Goal: Communication & Community: Ask a question

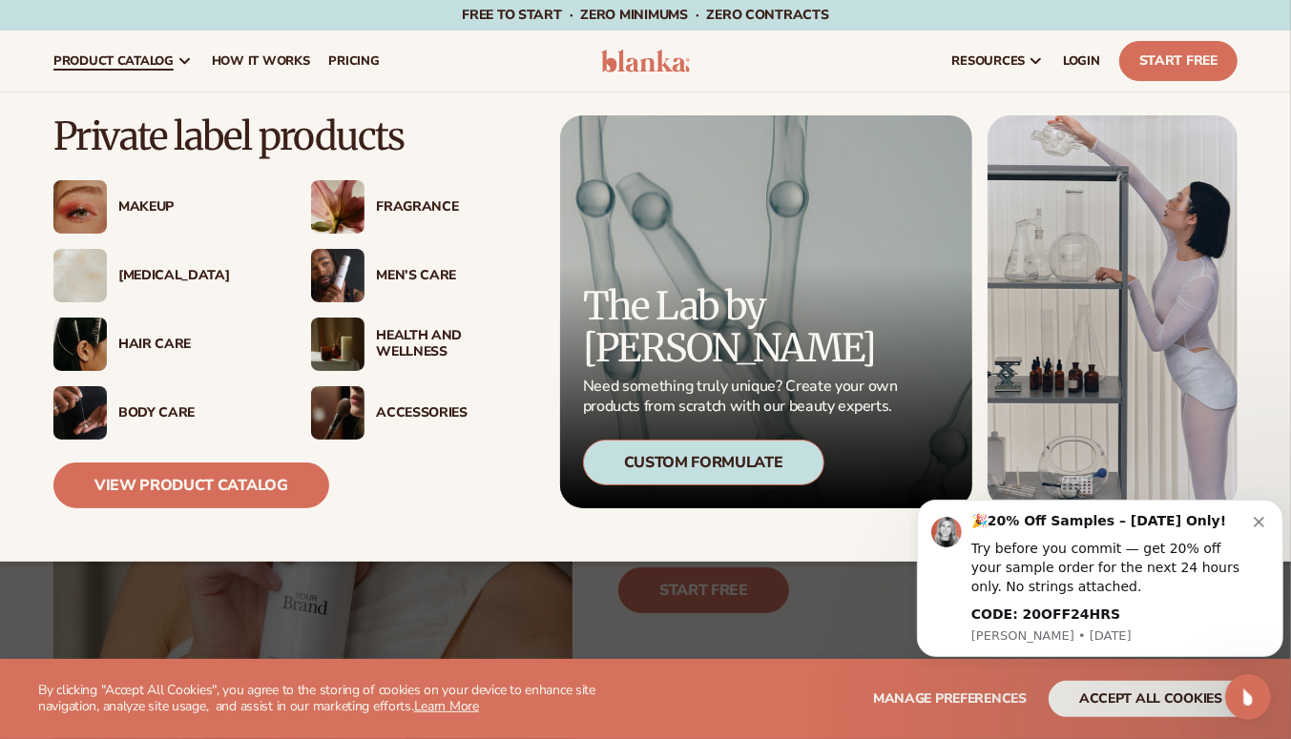
click at [82, 279] on img at bounding box center [79, 275] width 53 height 53
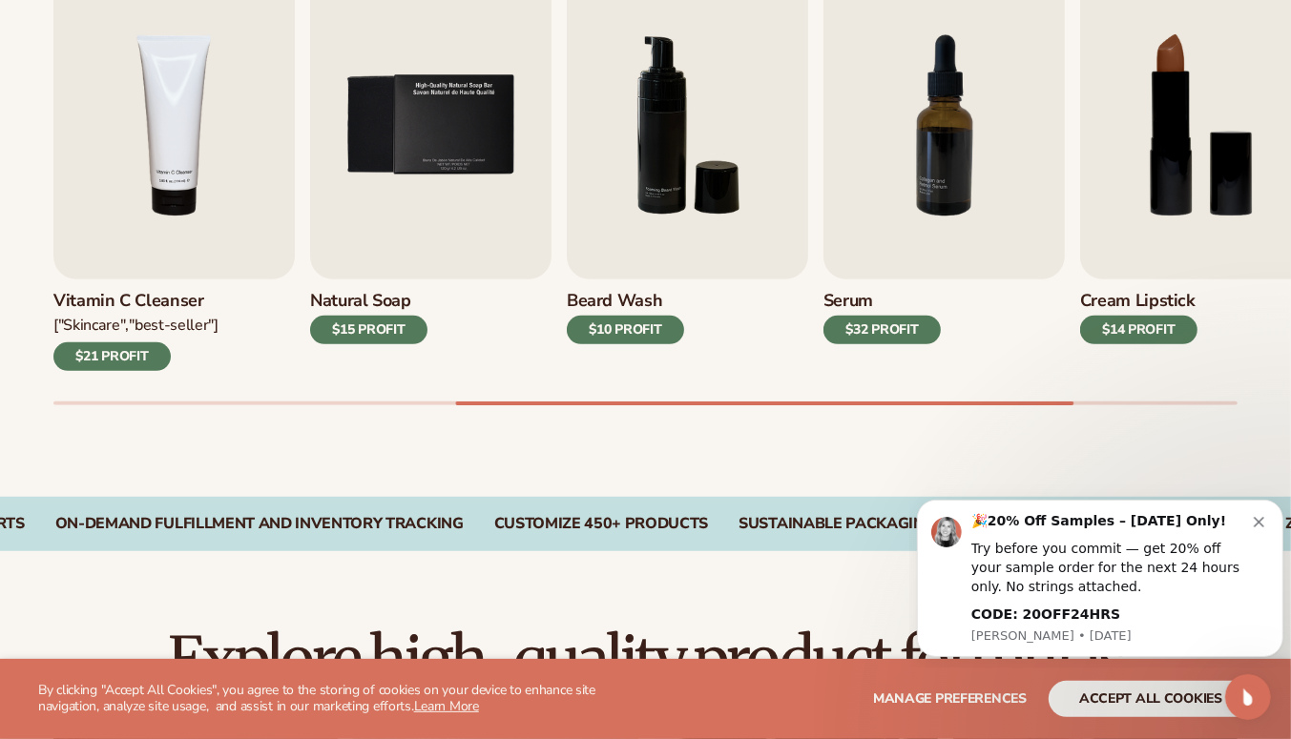
click at [944, 168] on img "7 / 9" at bounding box center [943, 125] width 241 height 308
click at [1258, 513] on button "Dismiss notification" at bounding box center [1259, 518] width 15 height 15
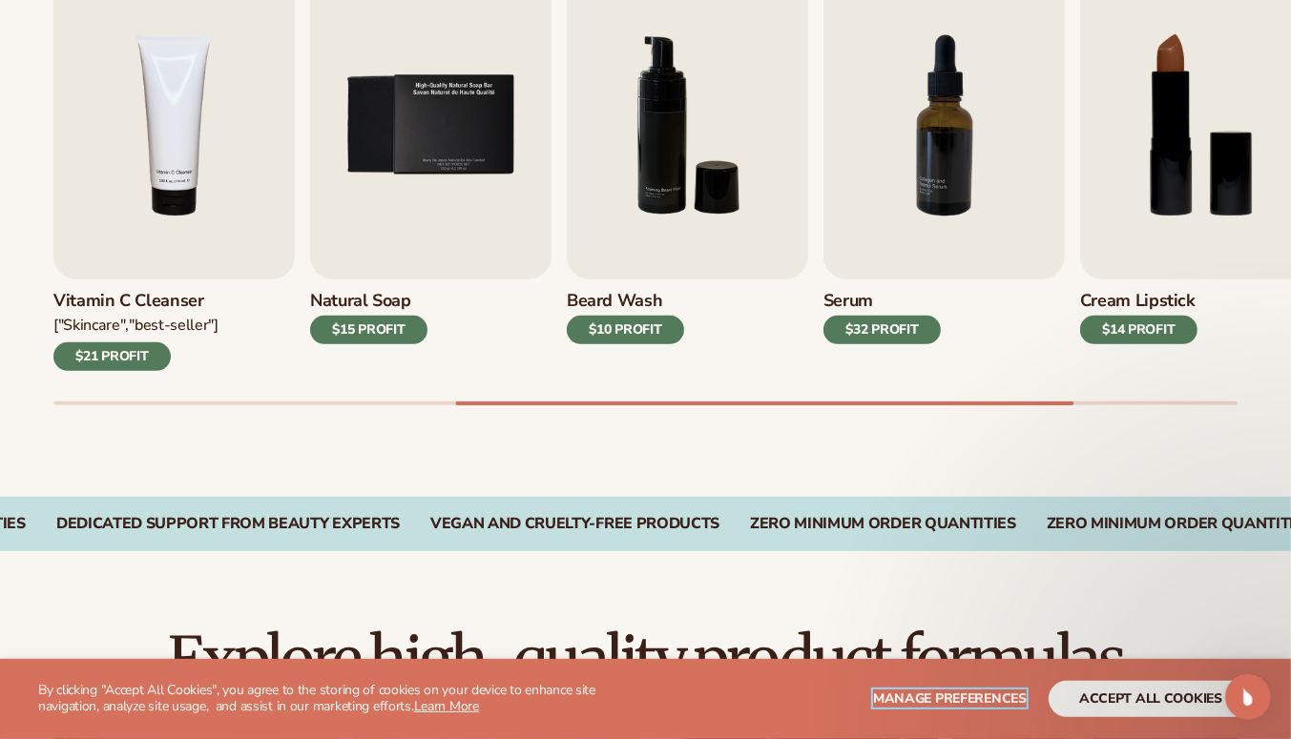
click at [982, 698] on span "Manage preferences" at bounding box center [950, 699] width 154 height 18
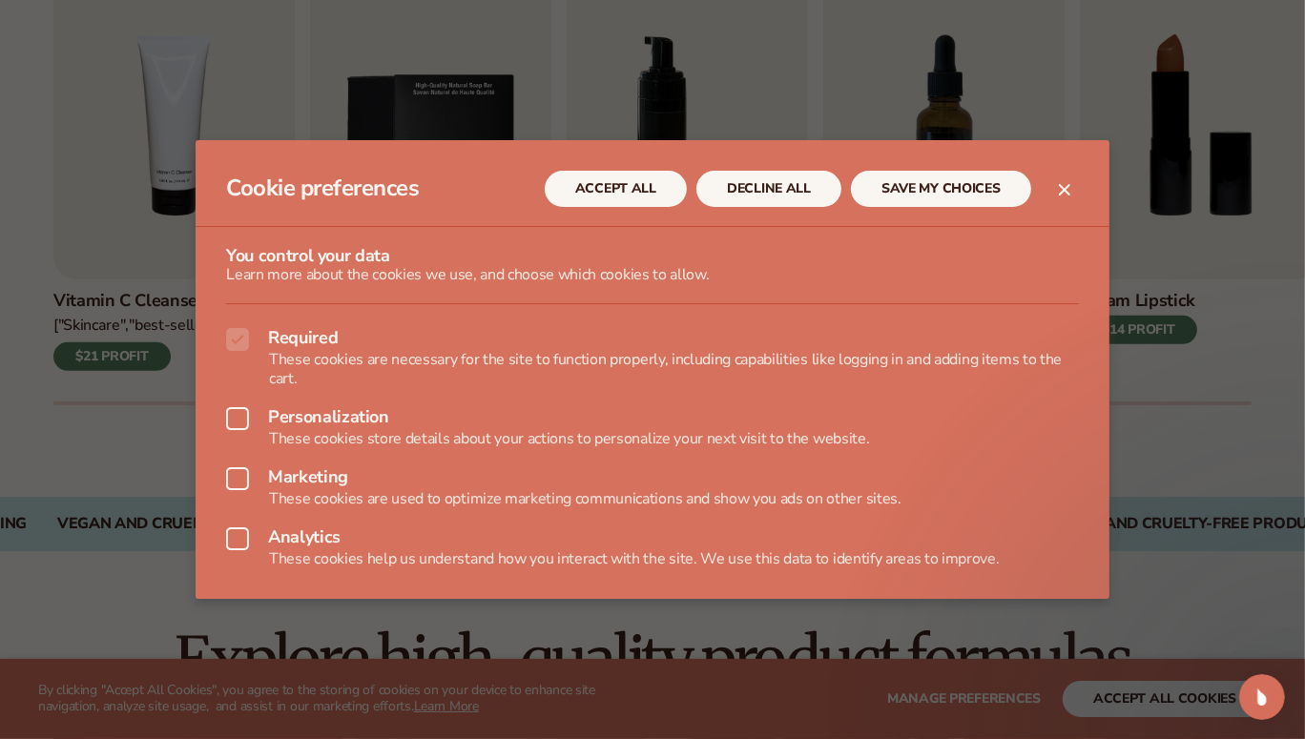
click at [243, 547] on icon at bounding box center [237, 538] width 23 height 23
click at [927, 191] on button "SAVE MY CHOICES" at bounding box center [941, 189] width 180 height 36
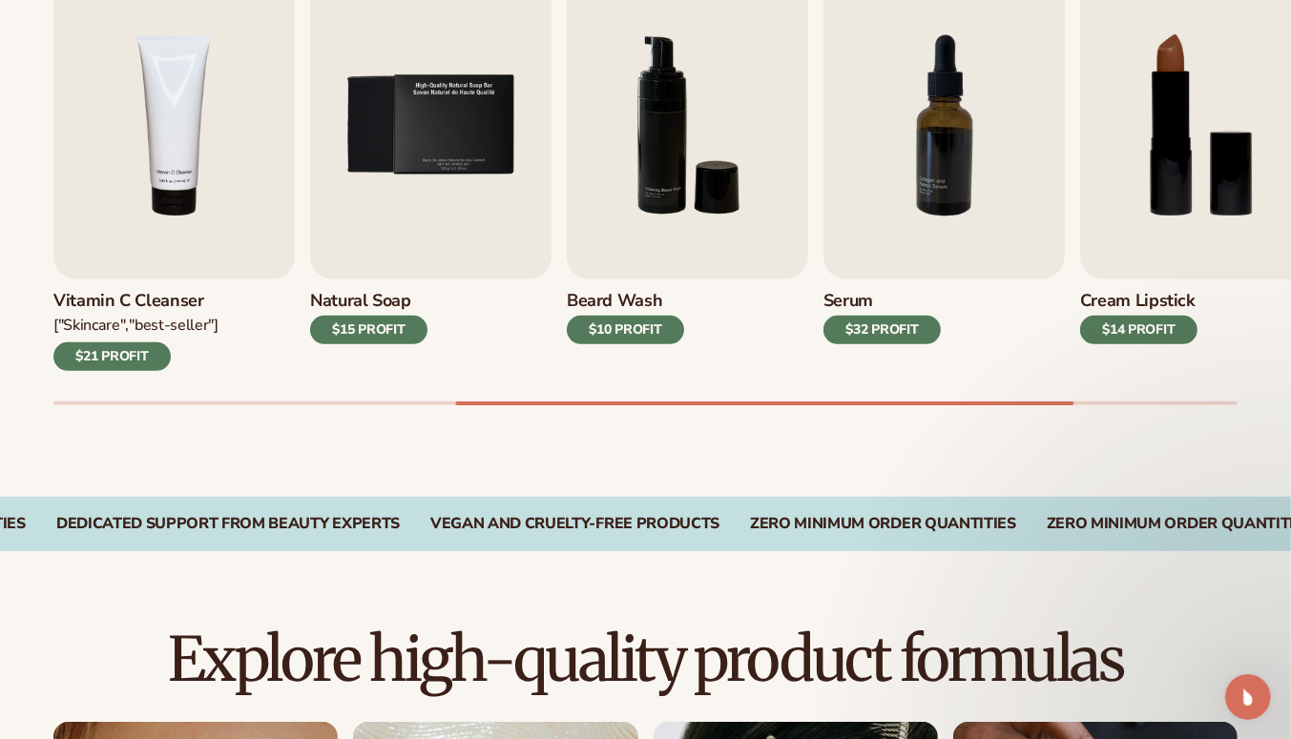
click at [936, 170] on img "7 / 9" at bounding box center [943, 125] width 241 height 308
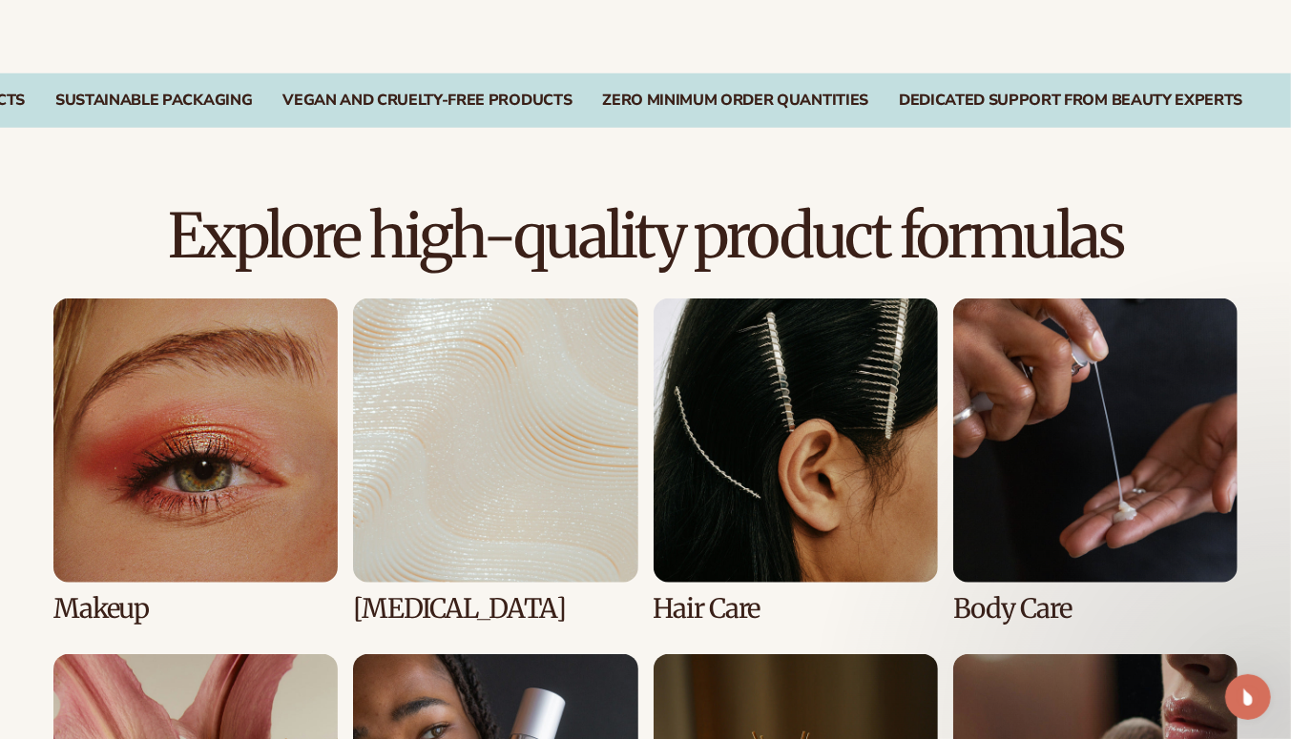
scroll to position [1277, 0]
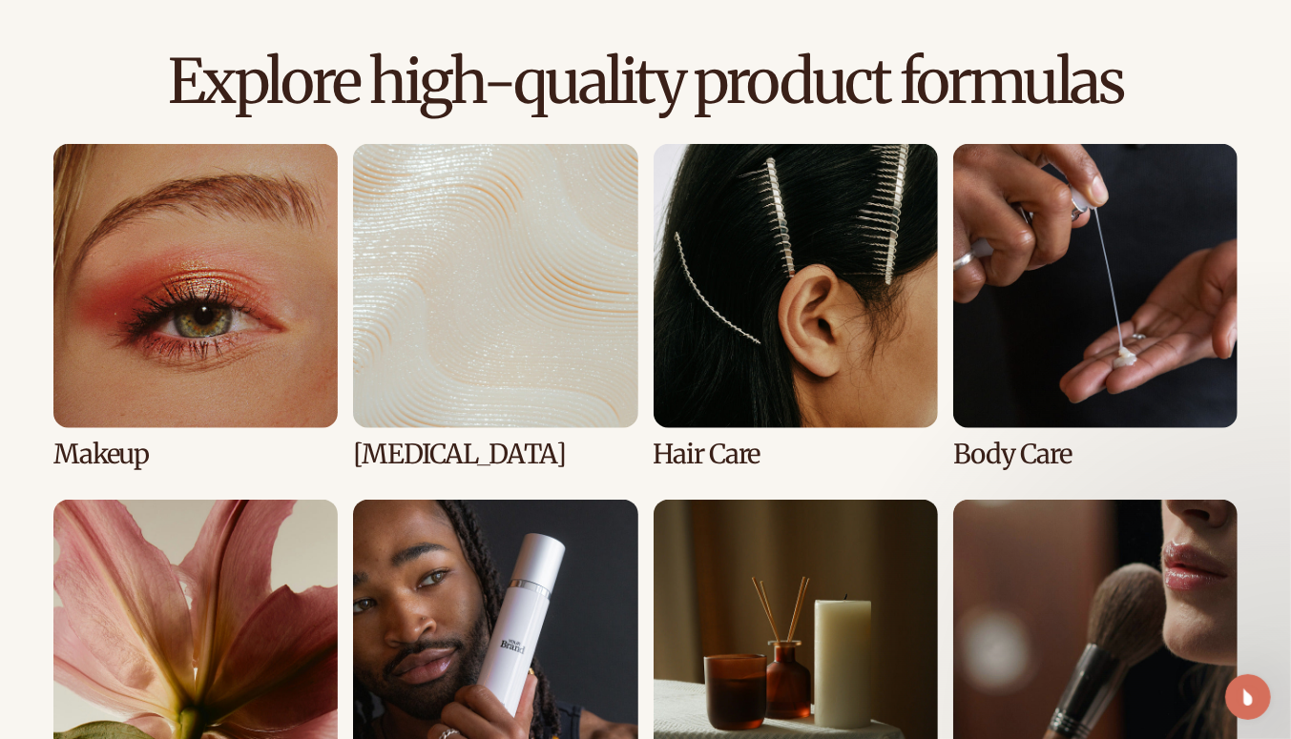
click at [484, 303] on link "2 / 8" at bounding box center [495, 306] width 284 height 325
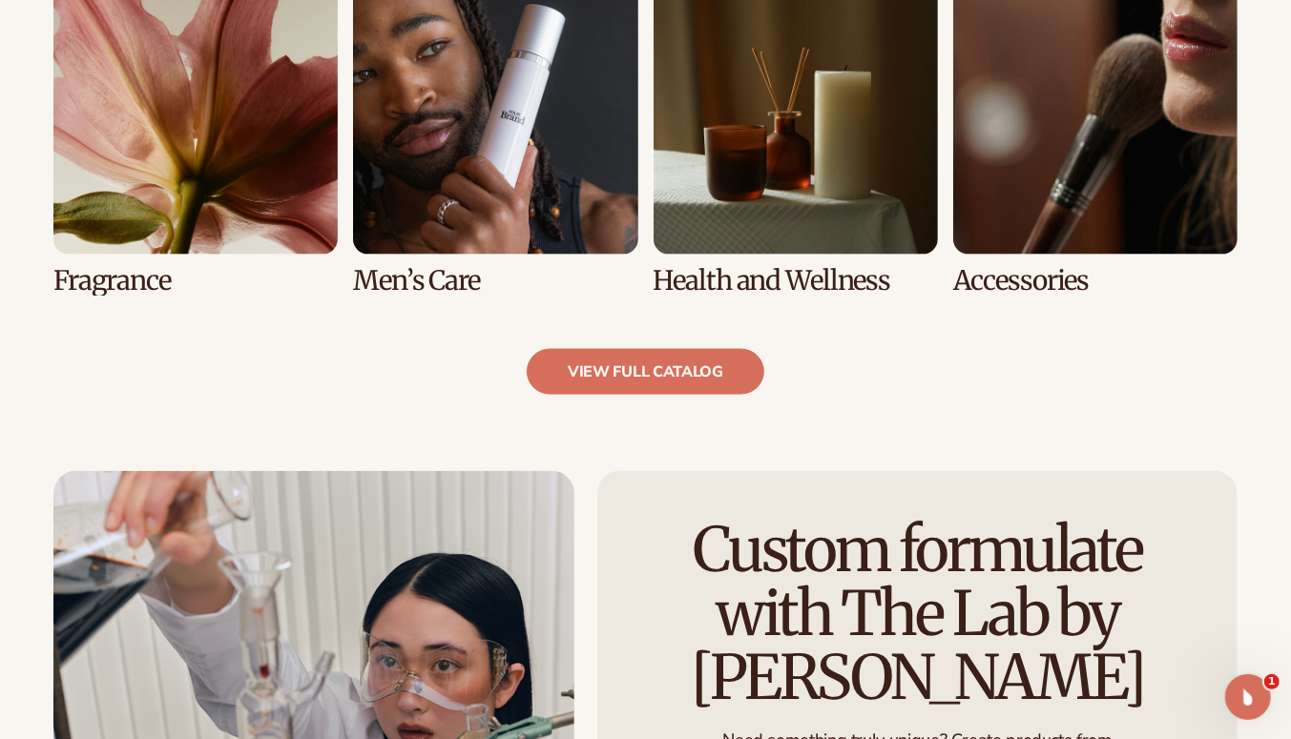
scroll to position [1853, 0]
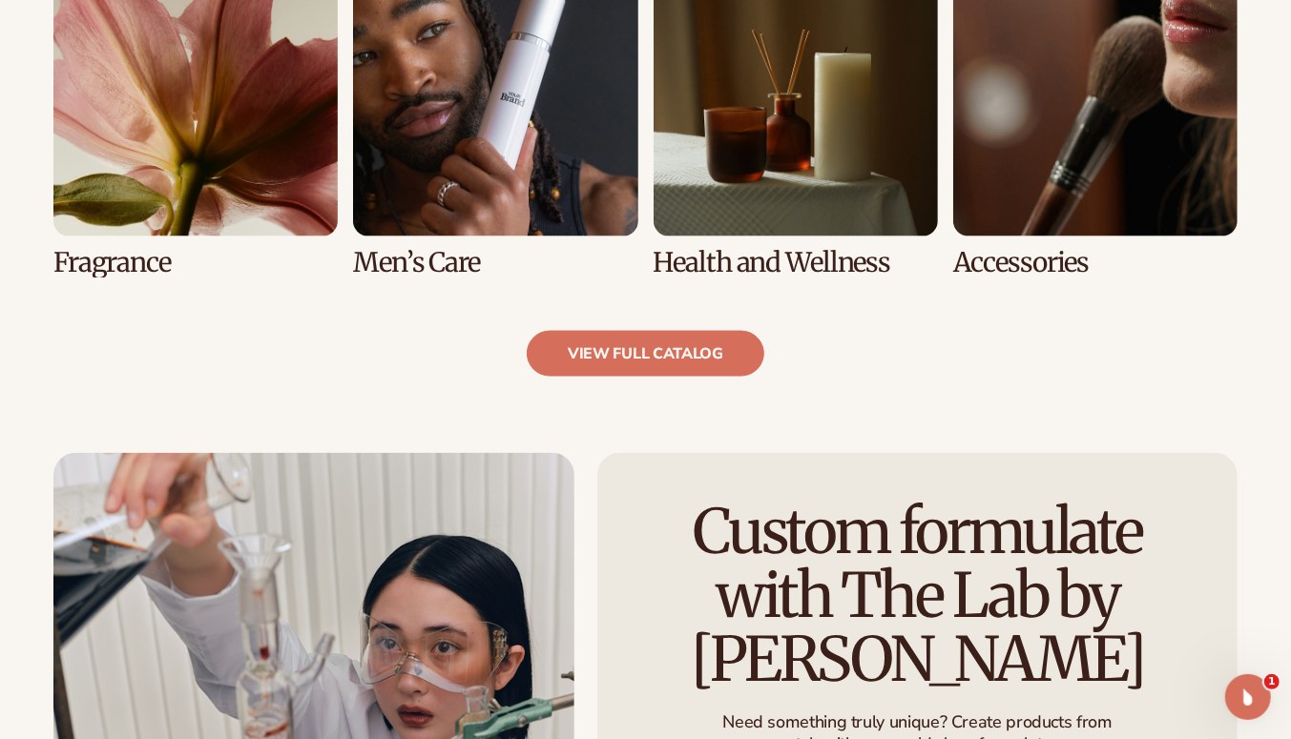
click at [622, 361] on link "view full catalog" at bounding box center [646, 354] width 238 height 46
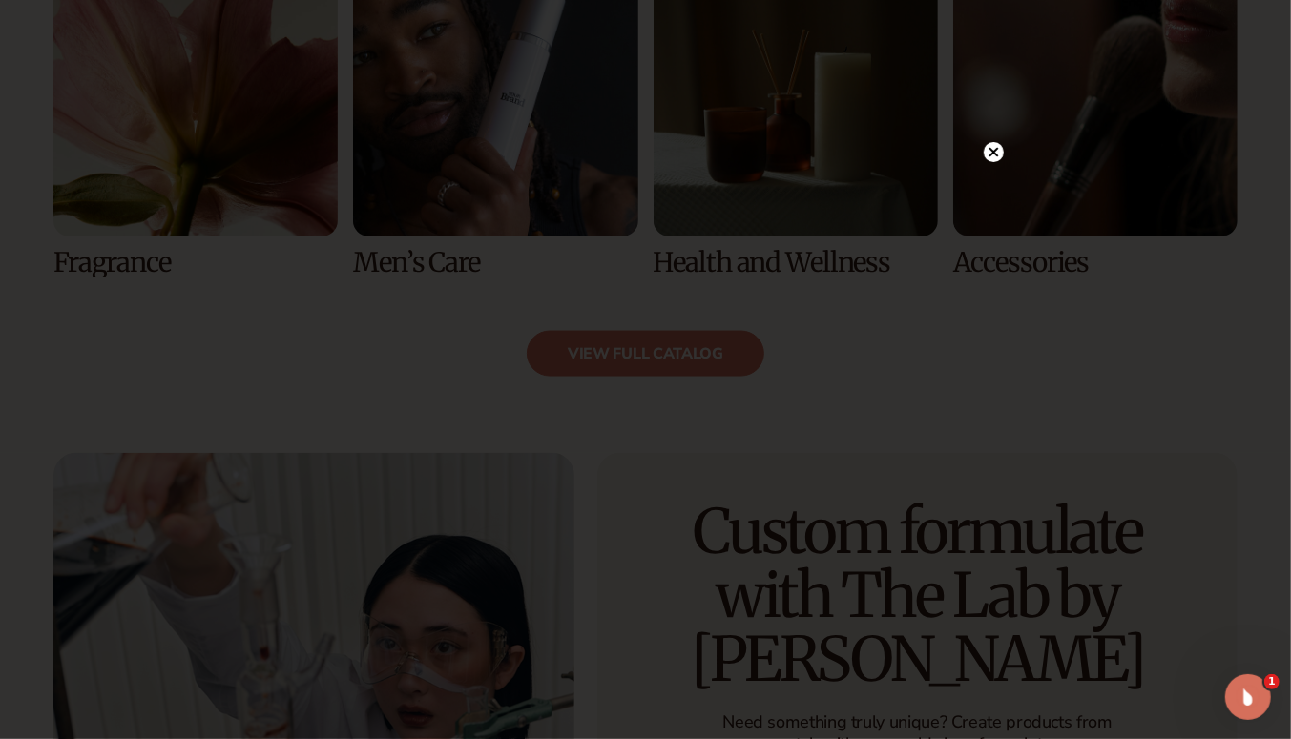
click at [998, 154] on circle at bounding box center [993, 152] width 20 height 20
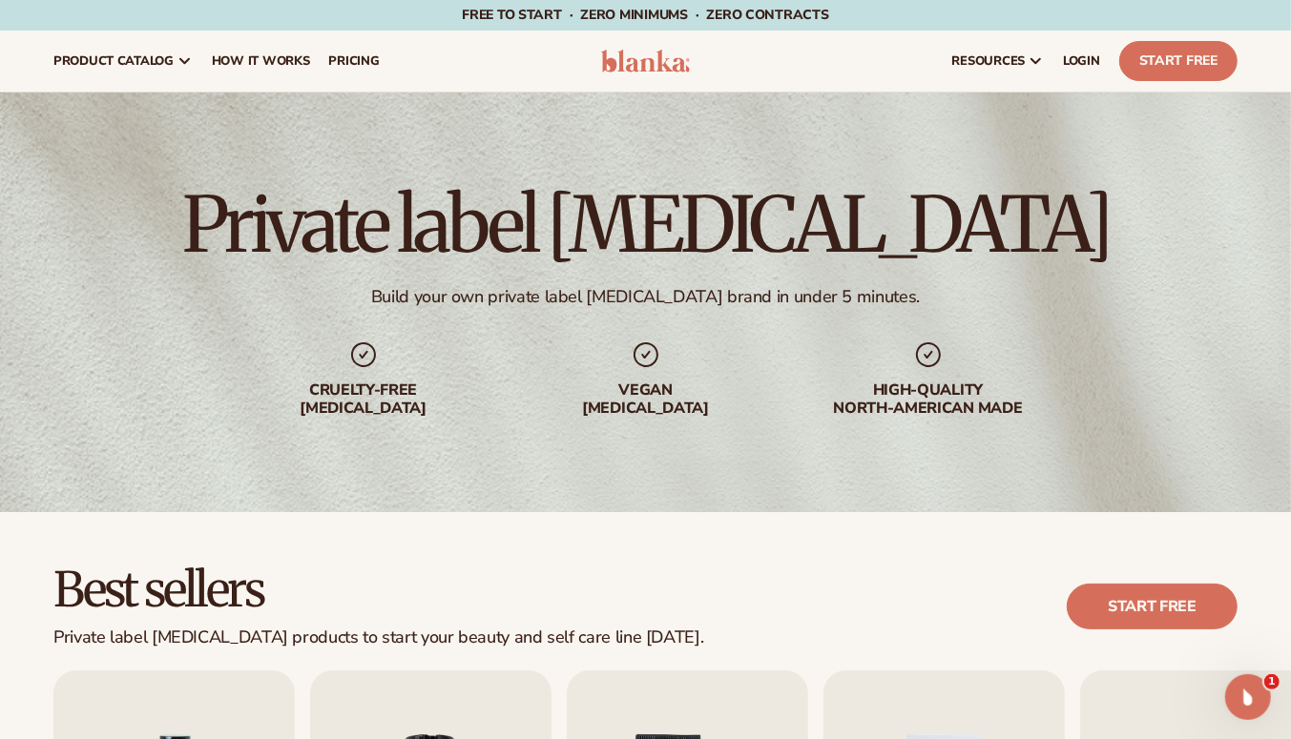
scroll to position [349, 0]
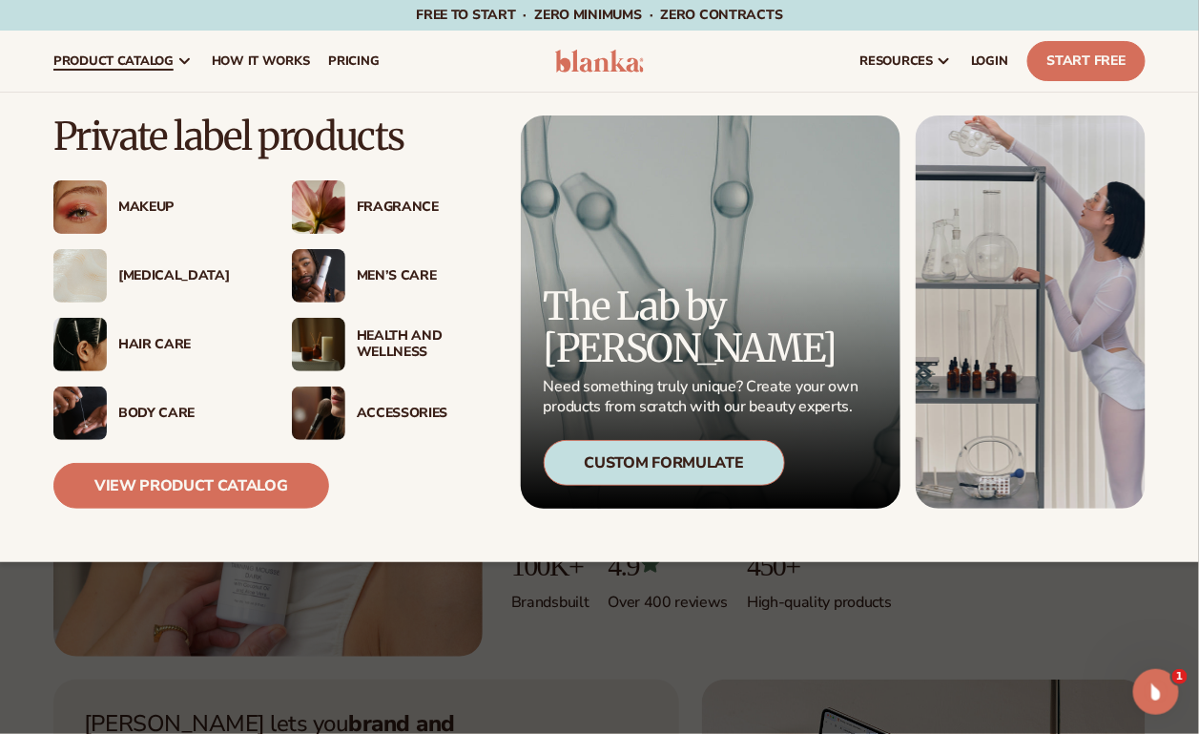
click at [83, 276] on img at bounding box center [79, 275] width 53 height 53
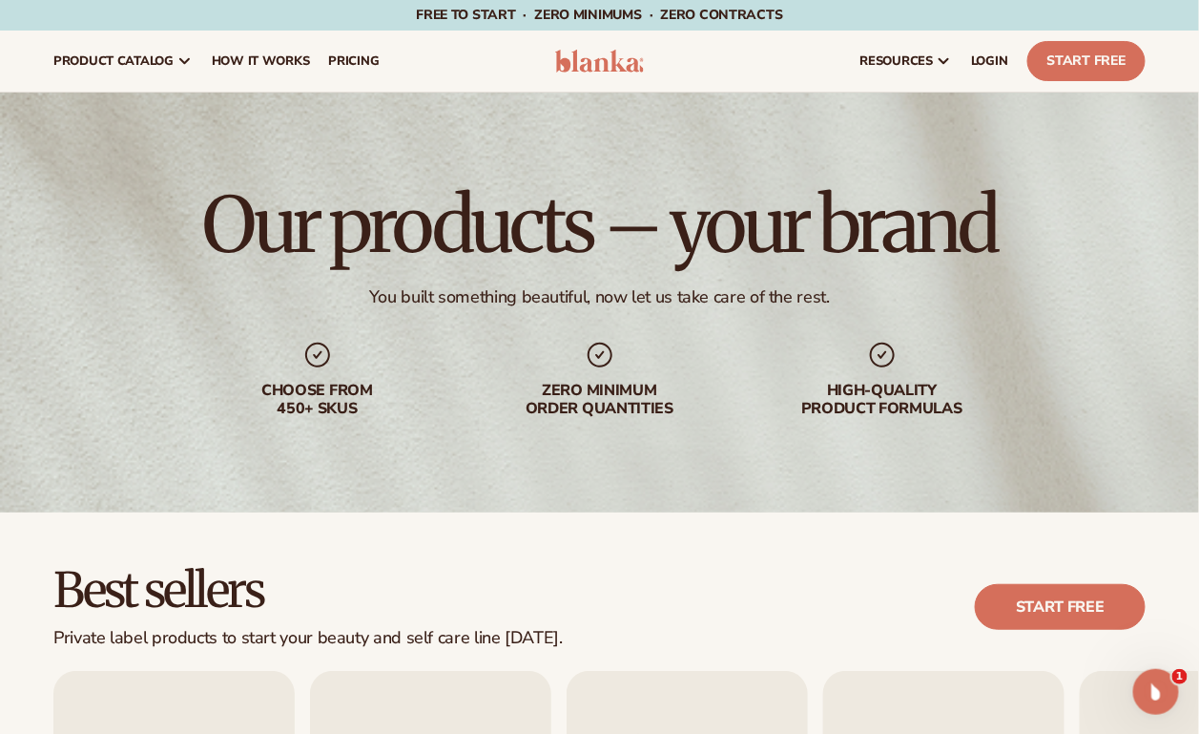
scroll to position [349, 0]
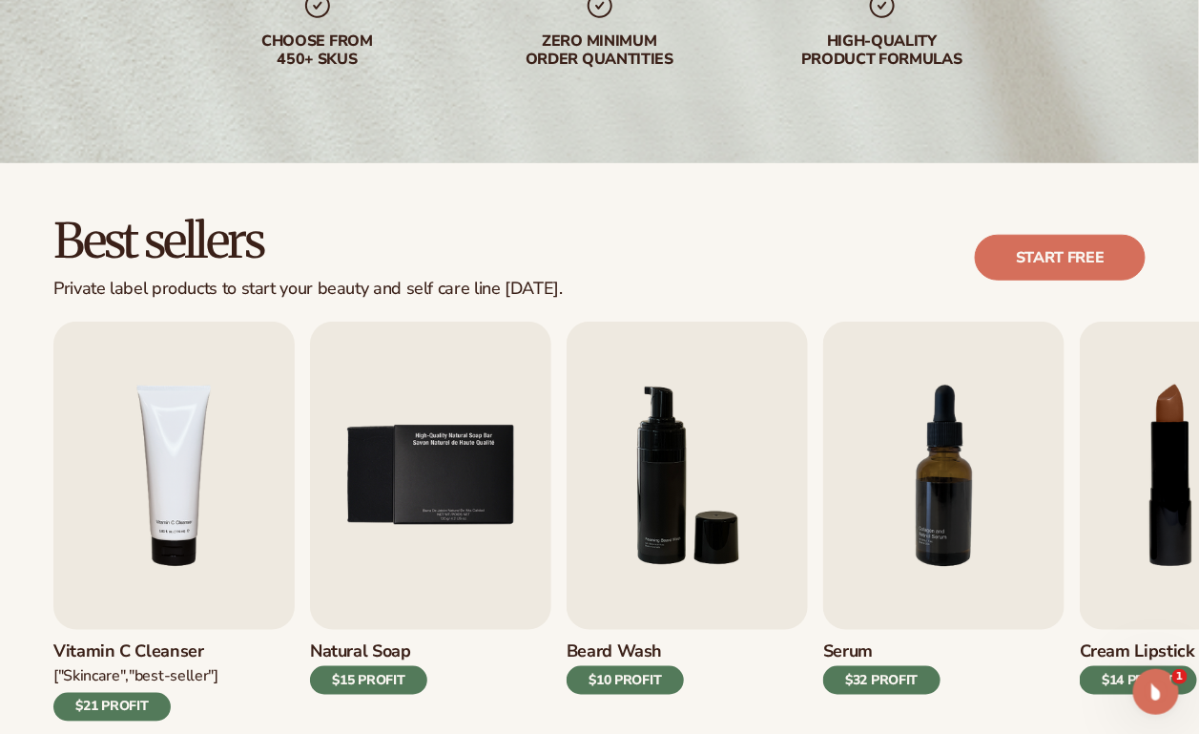
click at [944, 442] on img "7 / 9" at bounding box center [943, 475] width 241 height 308
click at [952, 518] on img "7 / 9" at bounding box center [943, 475] width 241 height 308
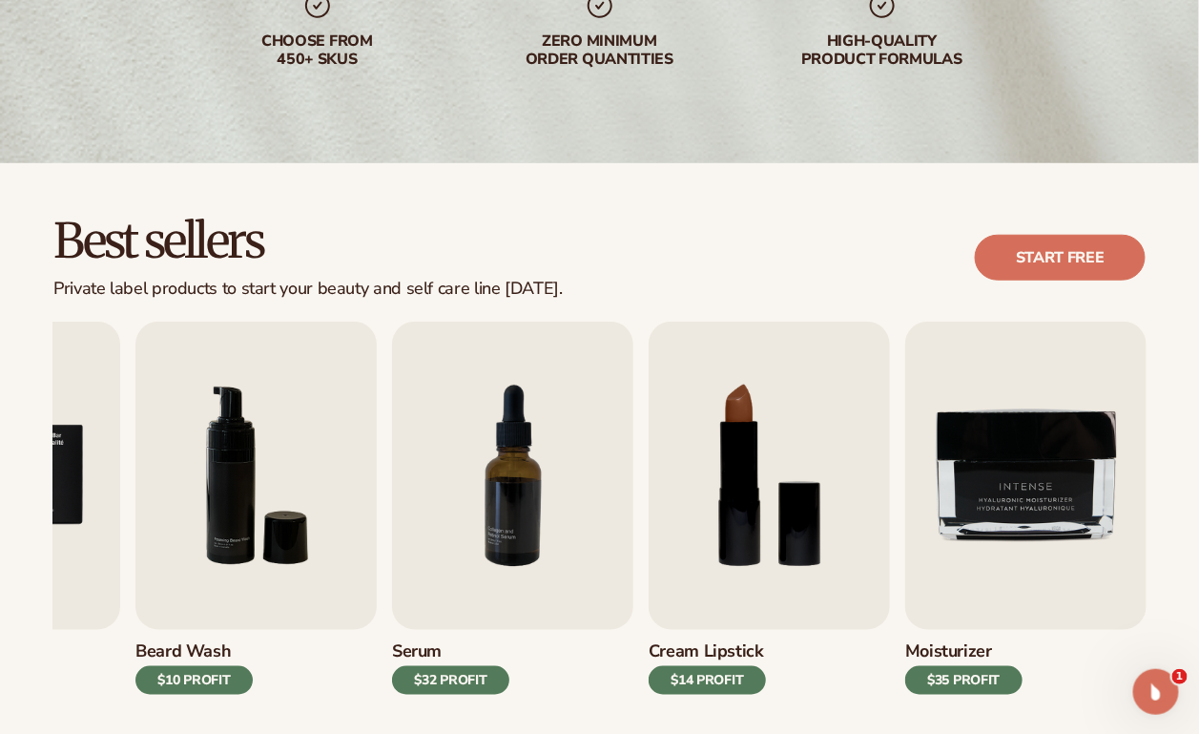
scroll to position [0, 0]
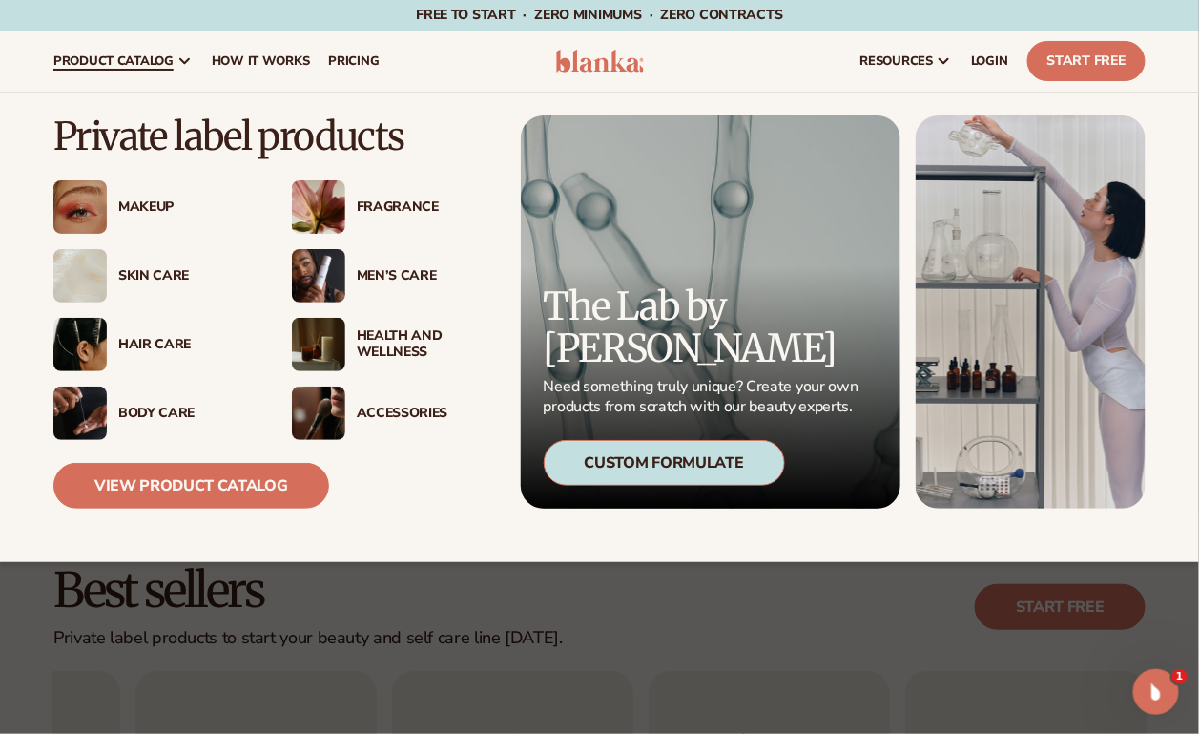
click at [145, 479] on link "View Product Catalog" at bounding box center [191, 486] width 276 height 46
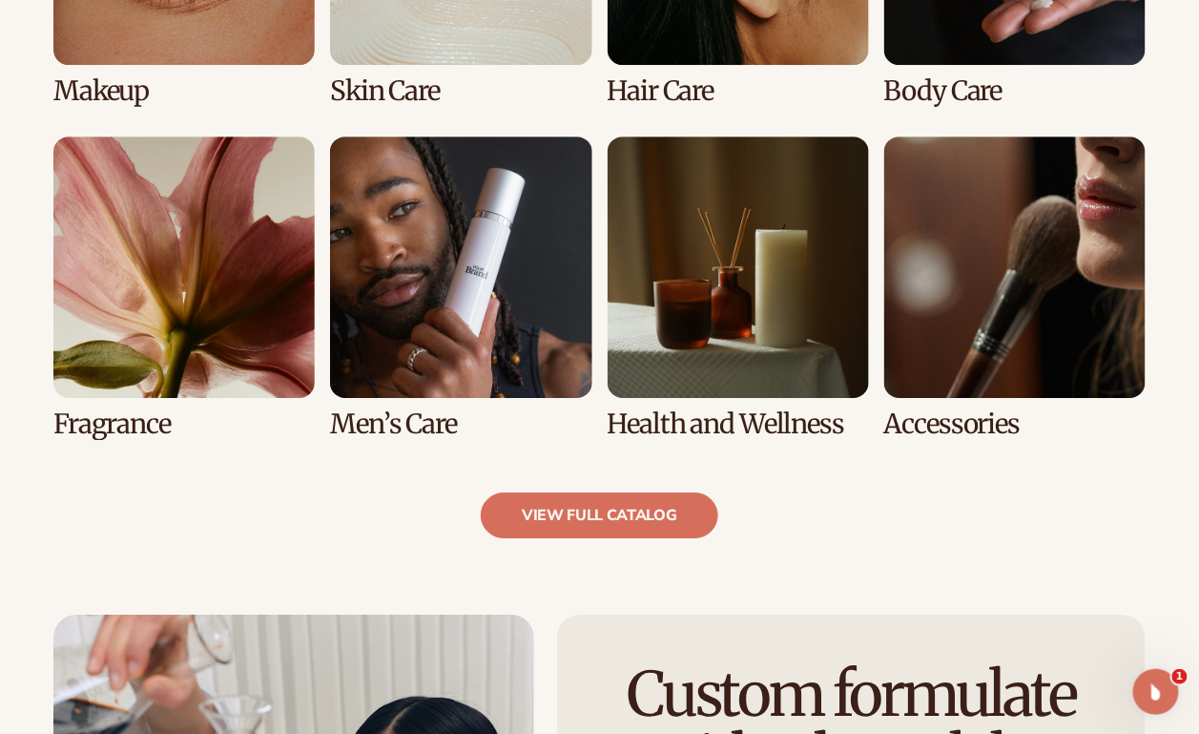
scroll to position [1751, 0]
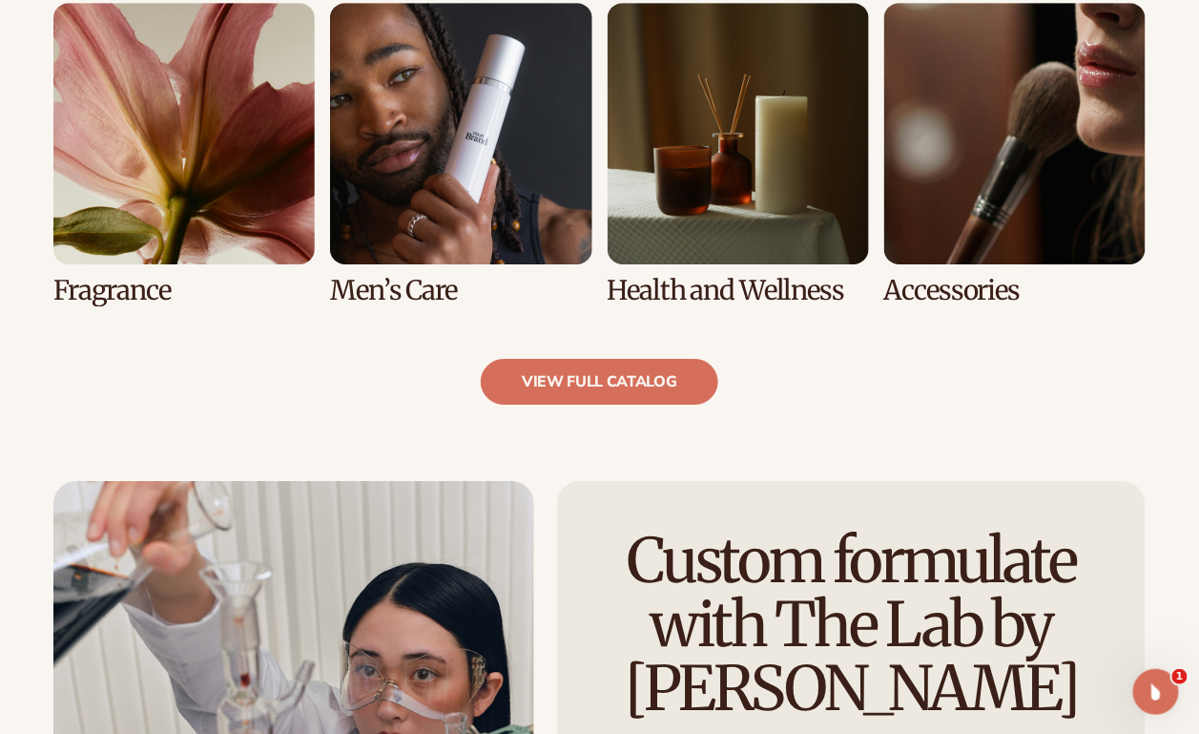
click at [622, 383] on link "view full catalog" at bounding box center [600, 382] width 238 height 46
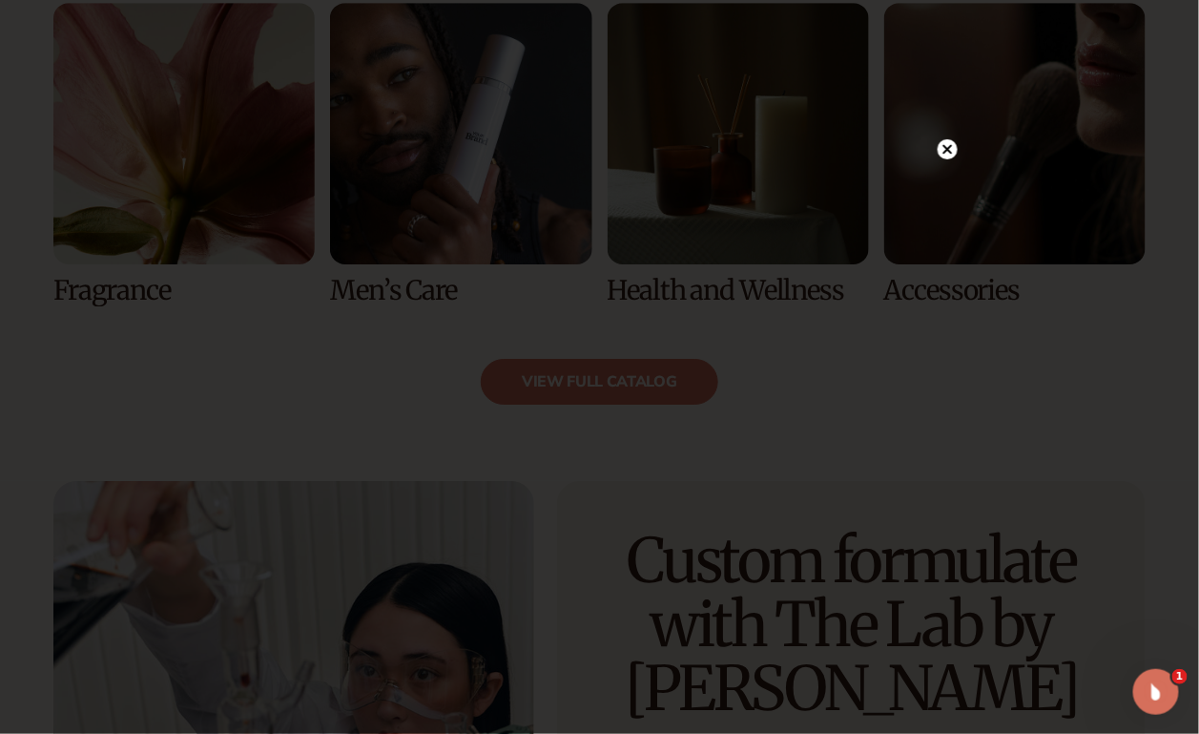
click at [949, 148] on icon at bounding box center [947, 150] width 10 height 10
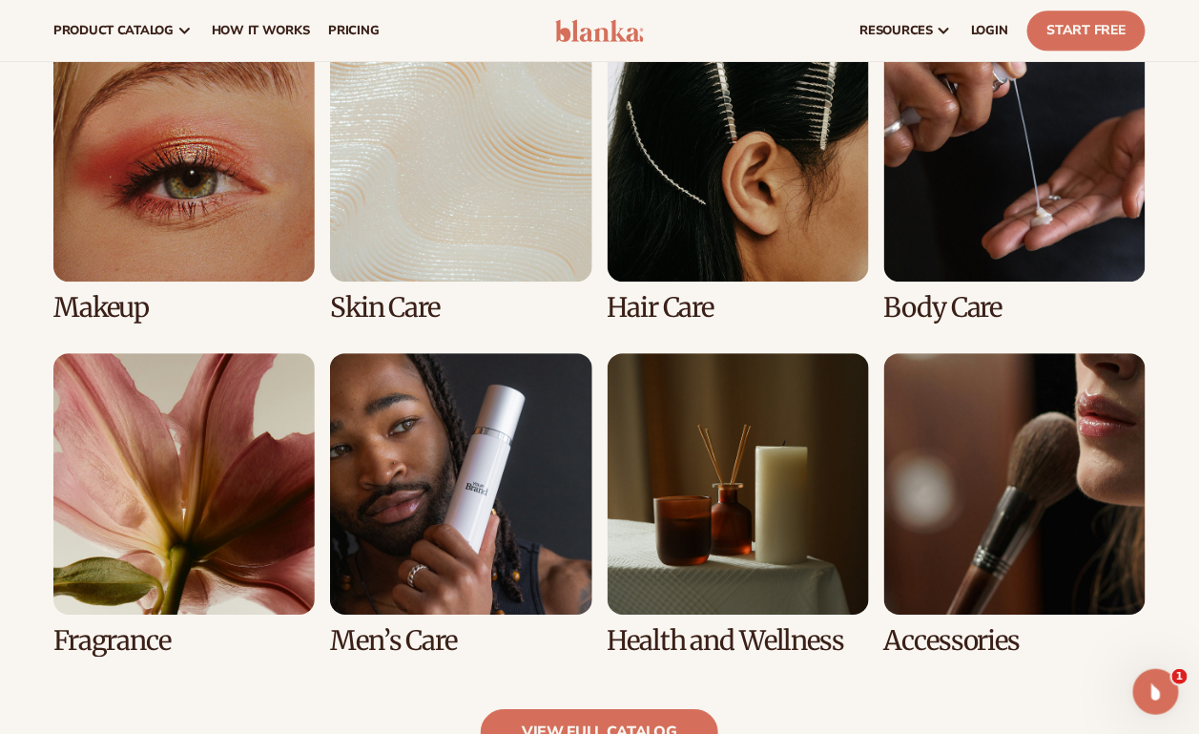
scroll to position [1051, 0]
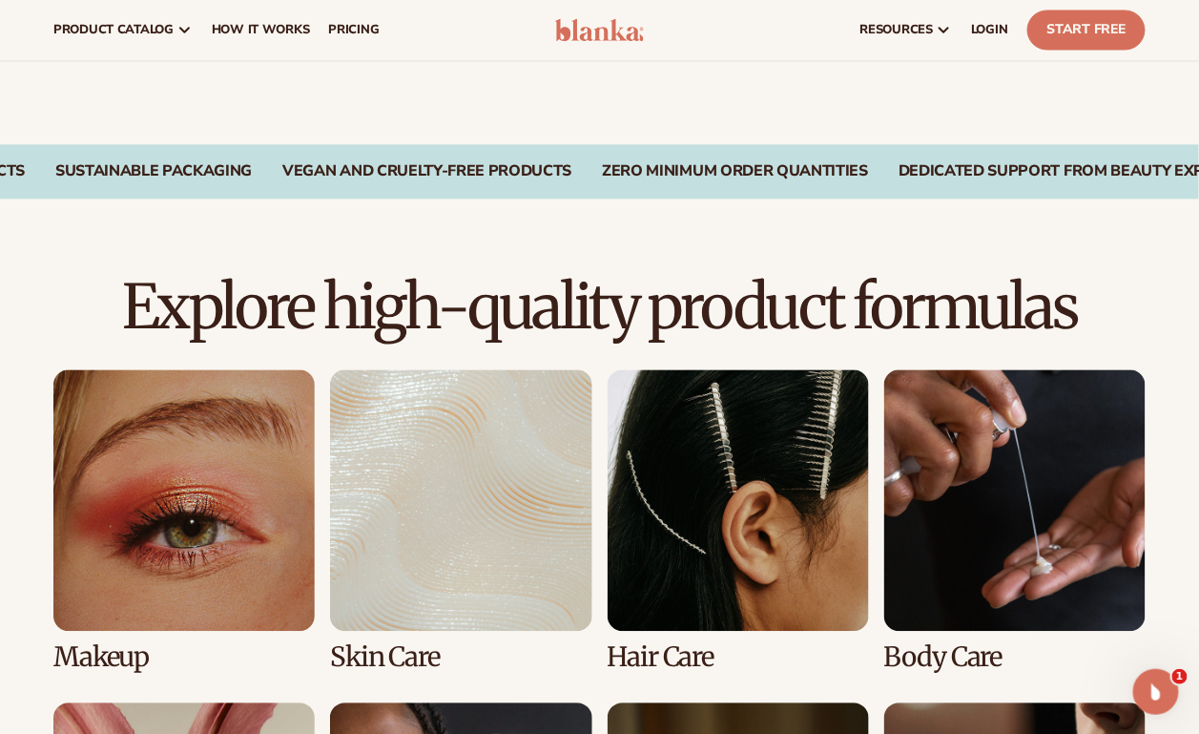
click at [506, 424] on link "2 / 8" at bounding box center [460, 521] width 261 height 302
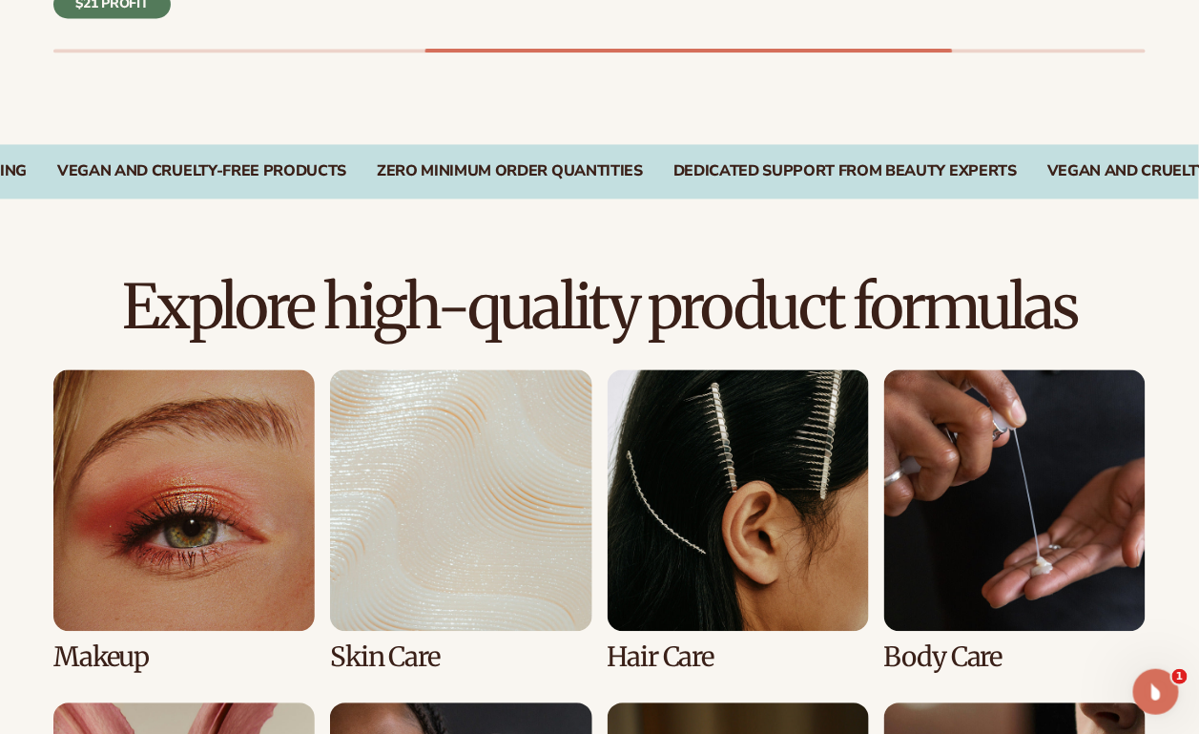
scroll to position [1401, 0]
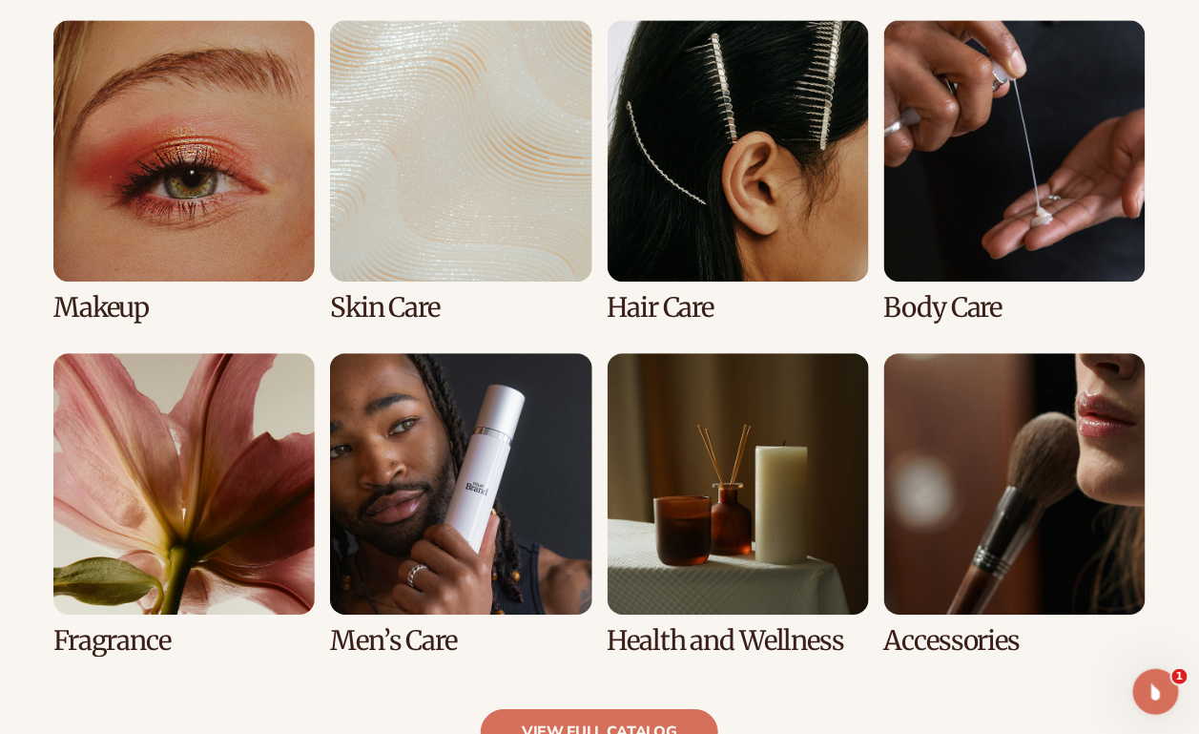
click at [475, 196] on link "2 / 8" at bounding box center [460, 171] width 261 height 302
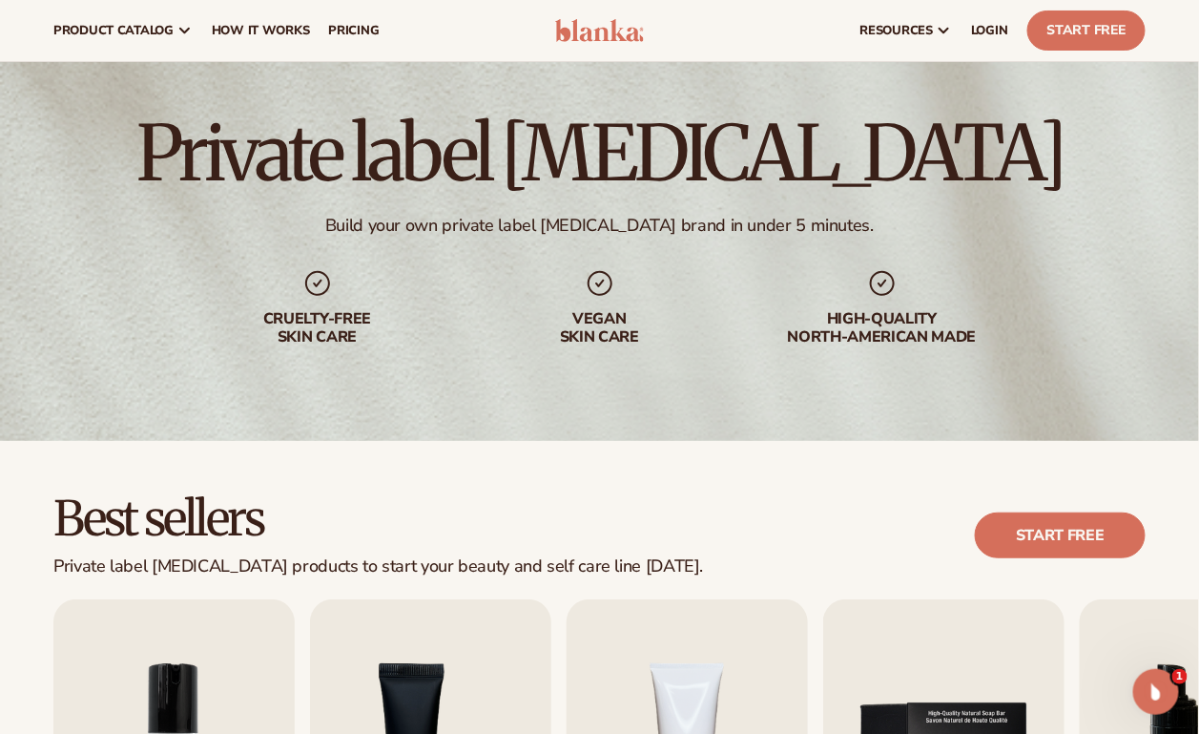
scroll to position [39, 0]
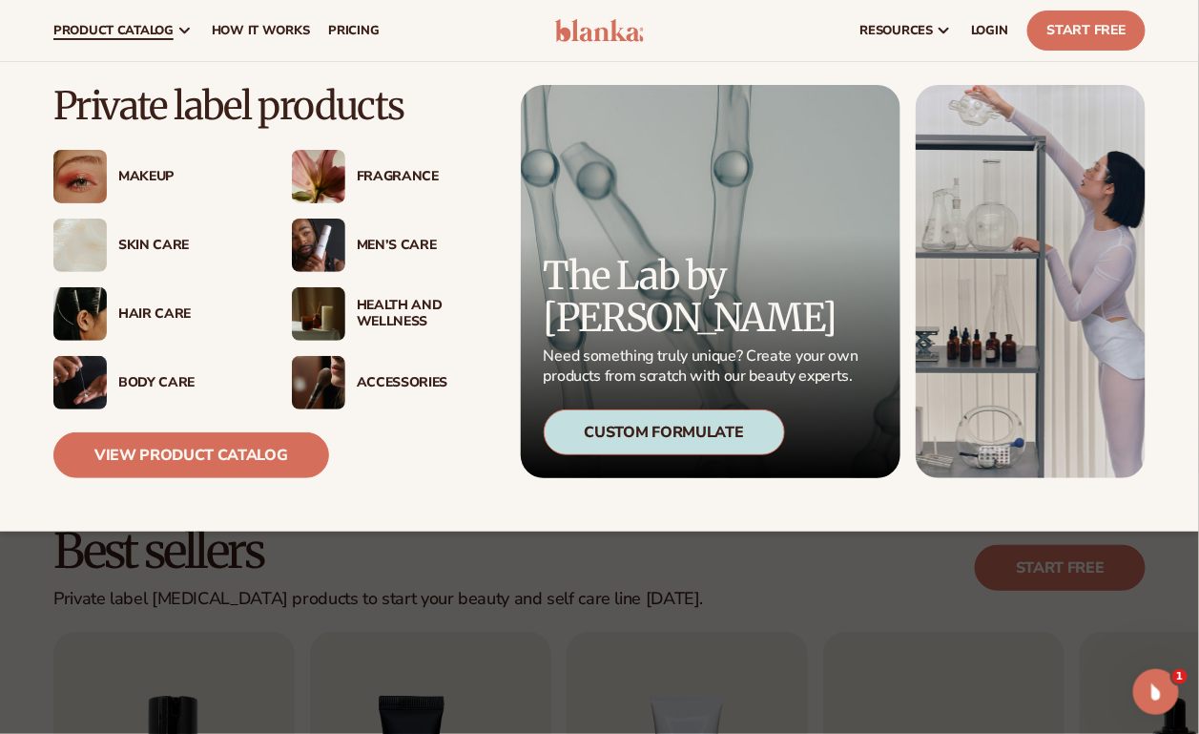
click at [271, 449] on link "View Product Catalog" at bounding box center [191, 455] width 276 height 46
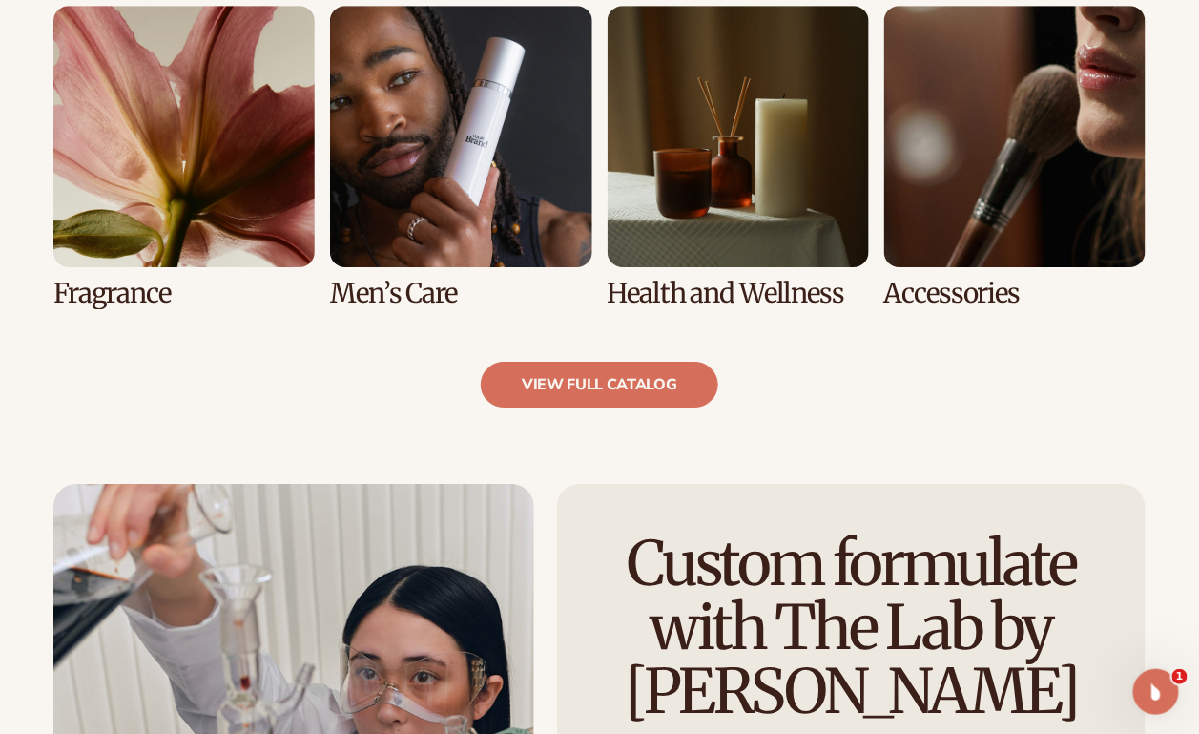
scroll to position [2099, 0]
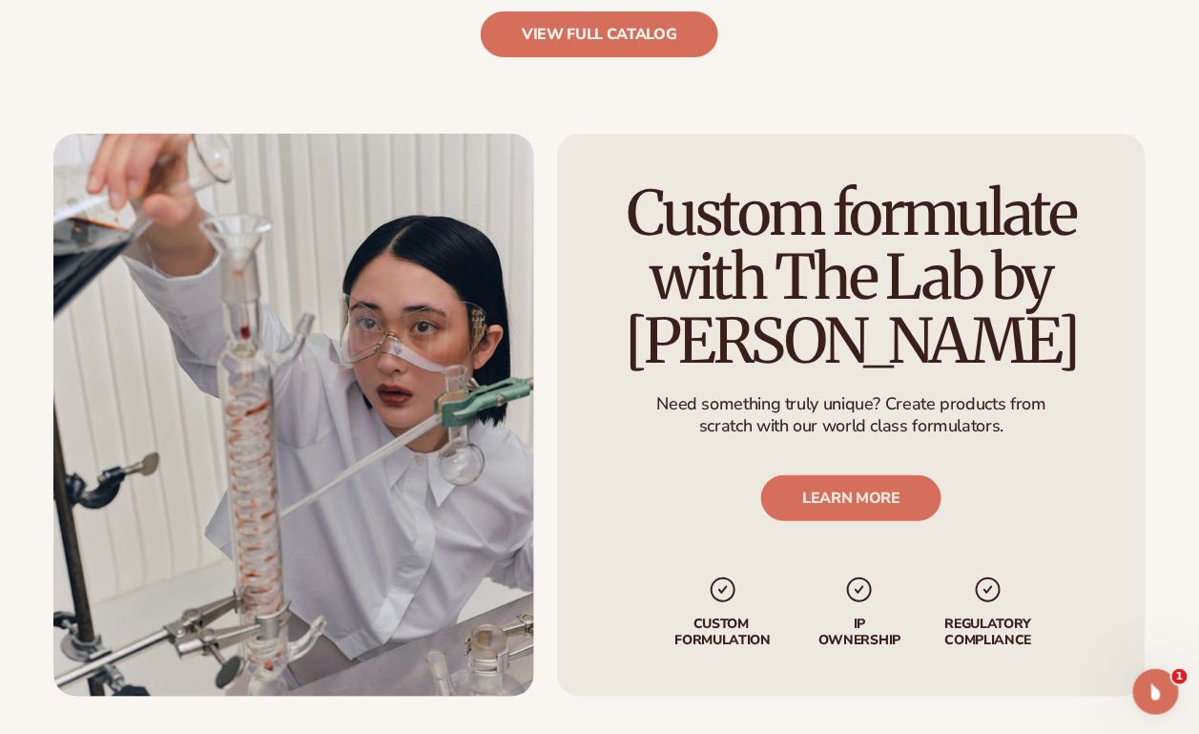
click at [887, 500] on link "LEARN MORE" at bounding box center [851, 498] width 180 height 46
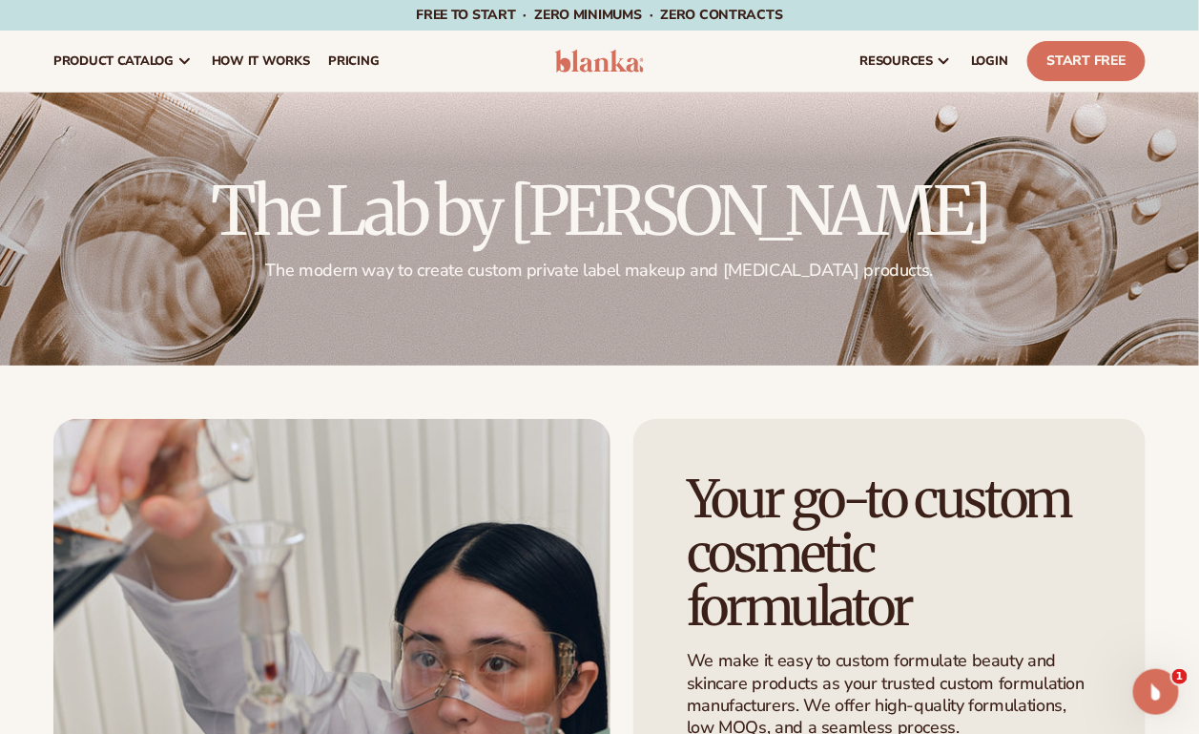
click at [282, 61] on span "How It Works" at bounding box center [261, 60] width 98 height 15
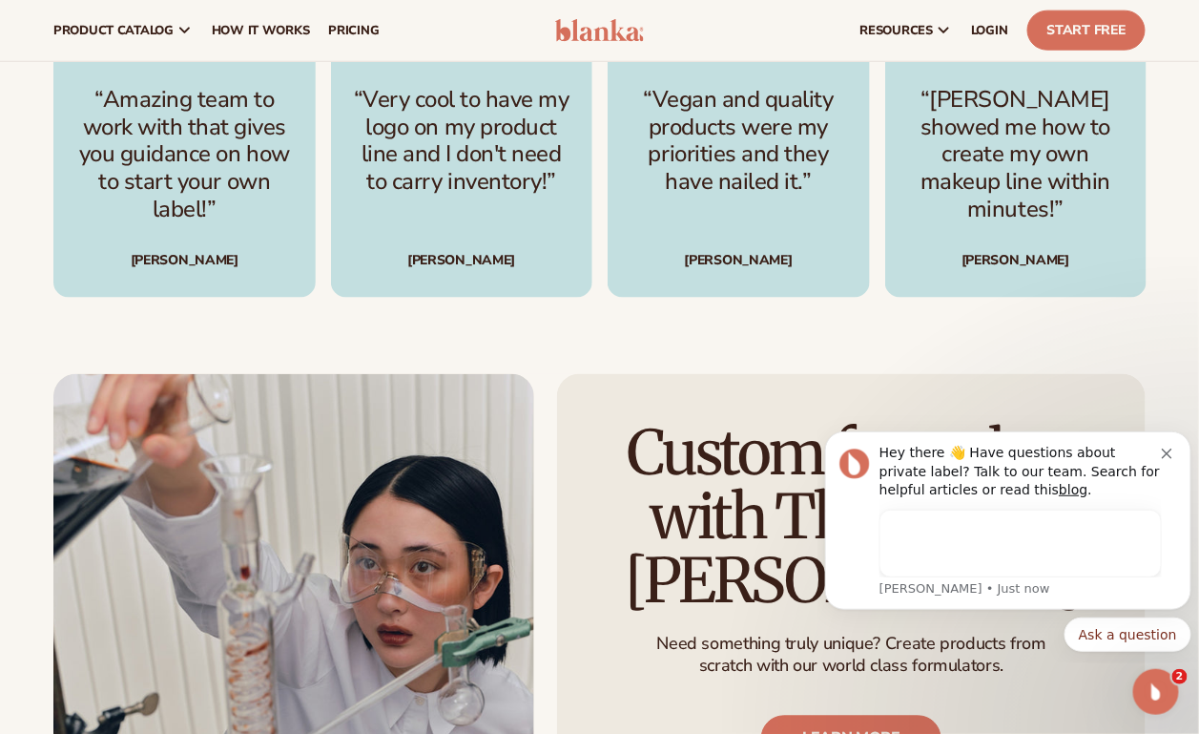
scroll to position [2448, 0]
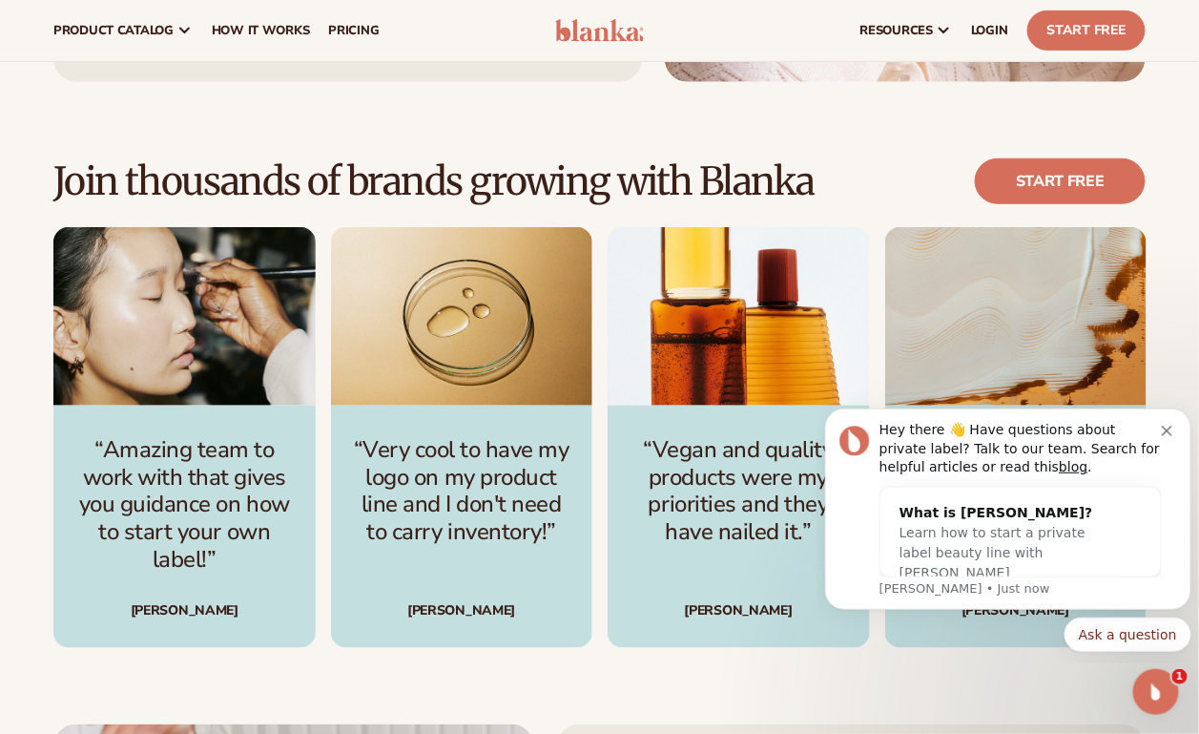
click at [1103, 630] on button "Ask a question" at bounding box center [1127, 633] width 127 height 34
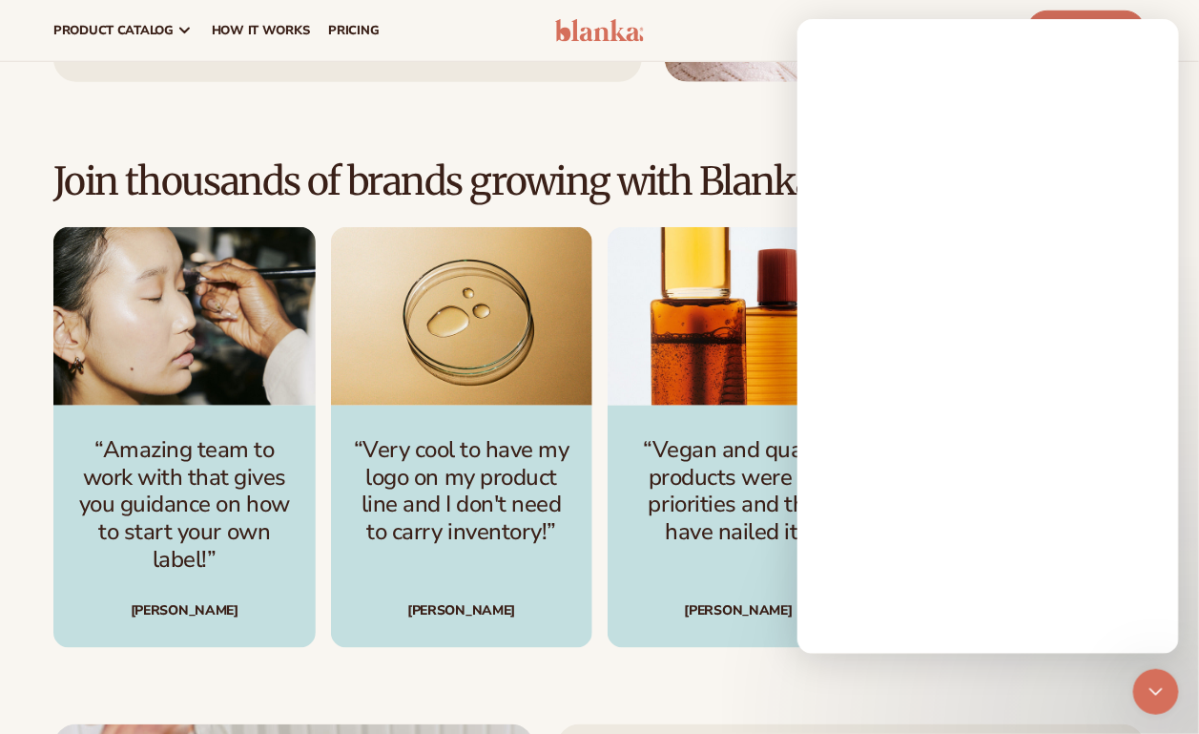
scroll to position [0, 0]
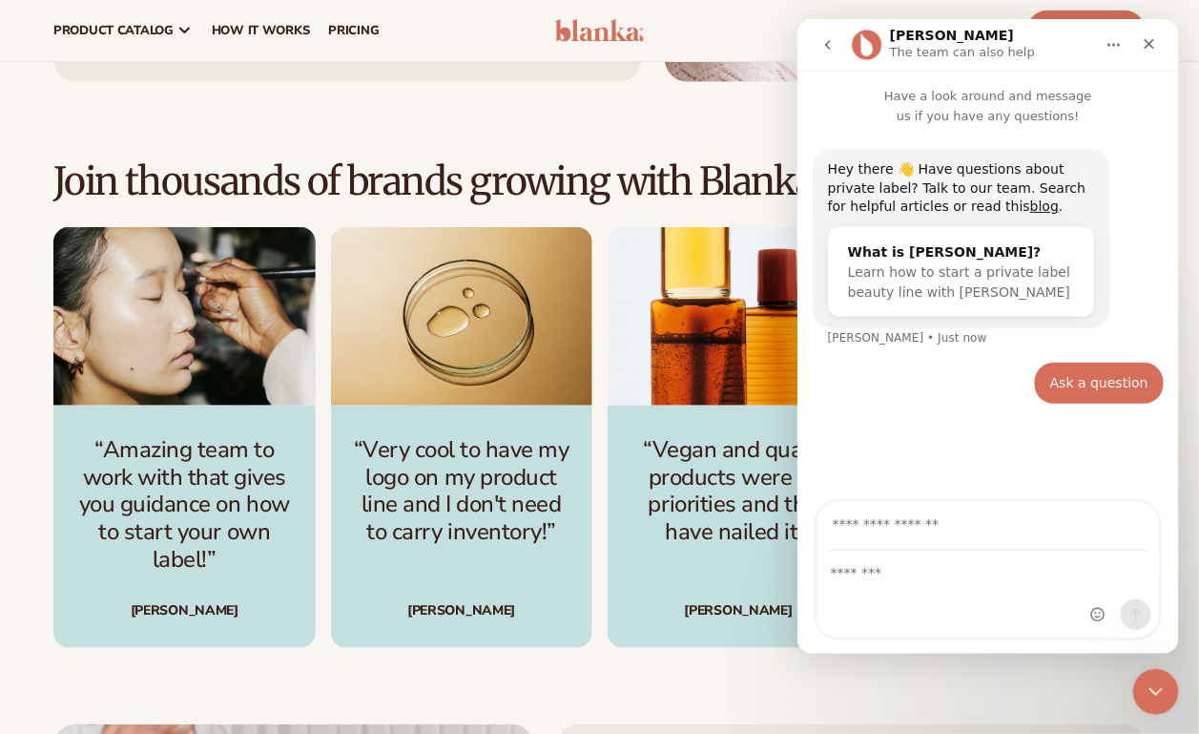
click at [1094, 373] on div "Ask a question" at bounding box center [1098, 382] width 98 height 19
click at [850, 523] on input "Your email" at bounding box center [987, 525] width 319 height 49
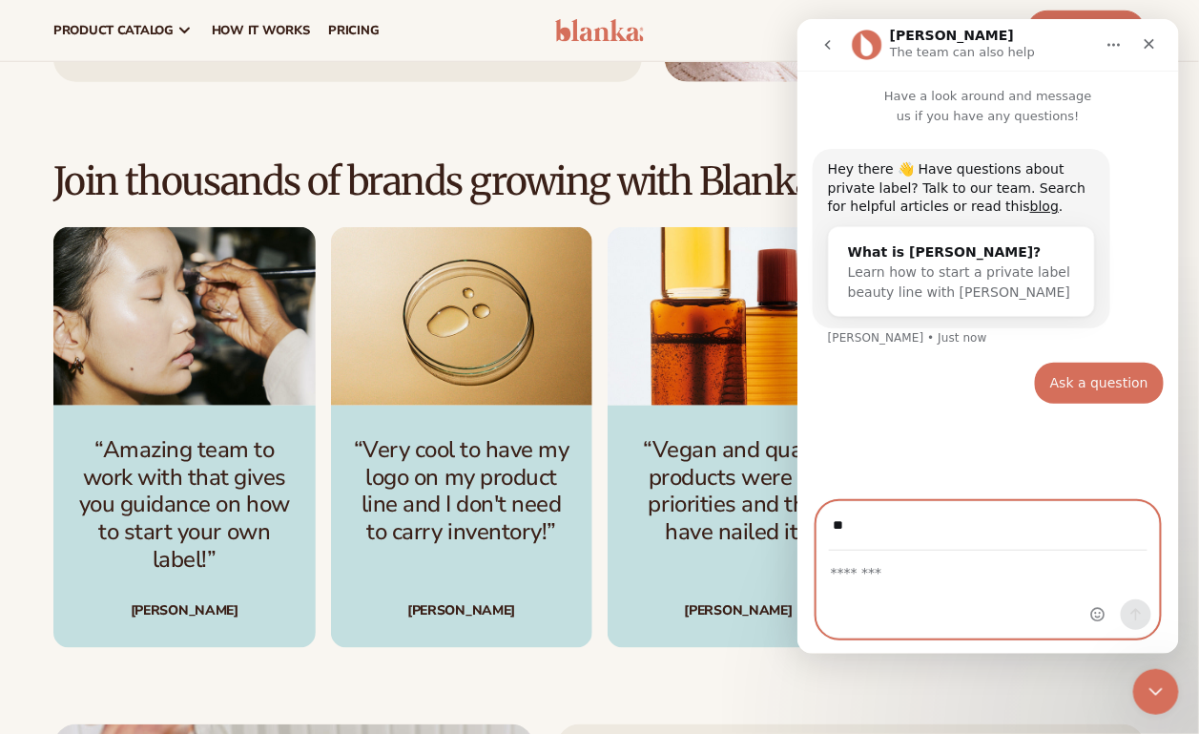
type input "*"
type input "**********"
click at [859, 577] on textarea "Message…" at bounding box center [987, 566] width 341 height 32
type textarea "******"
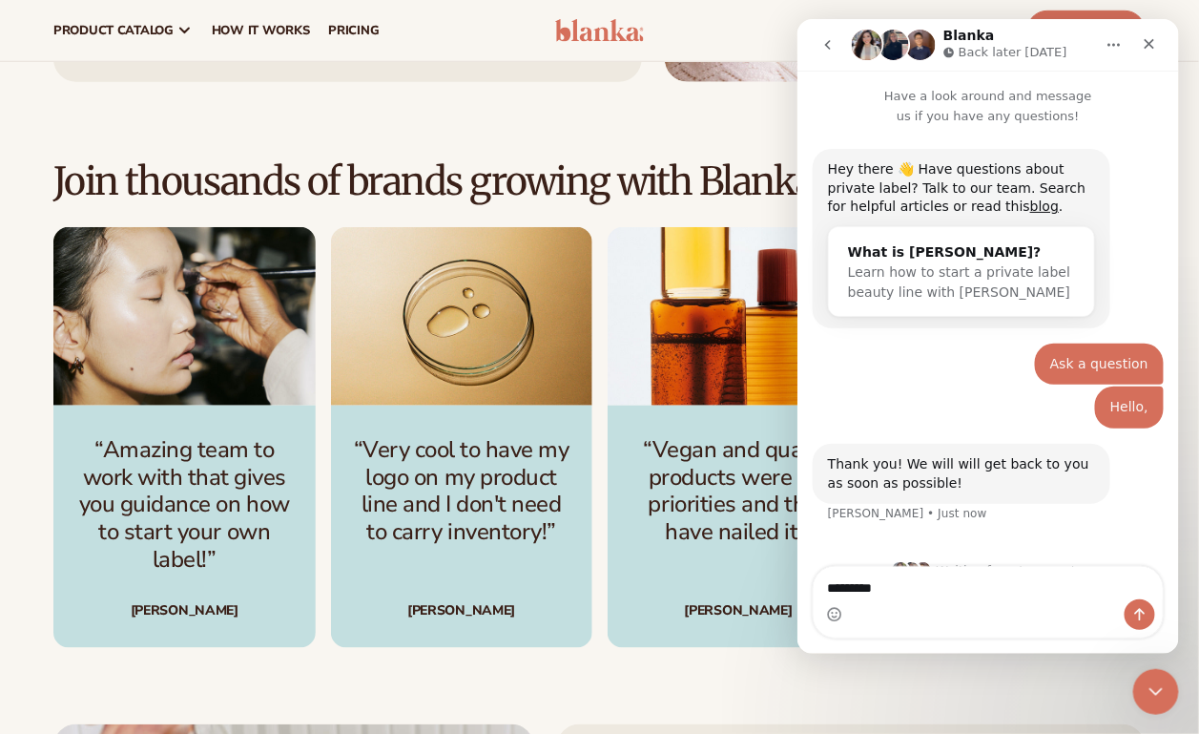
scroll to position [30, 0]
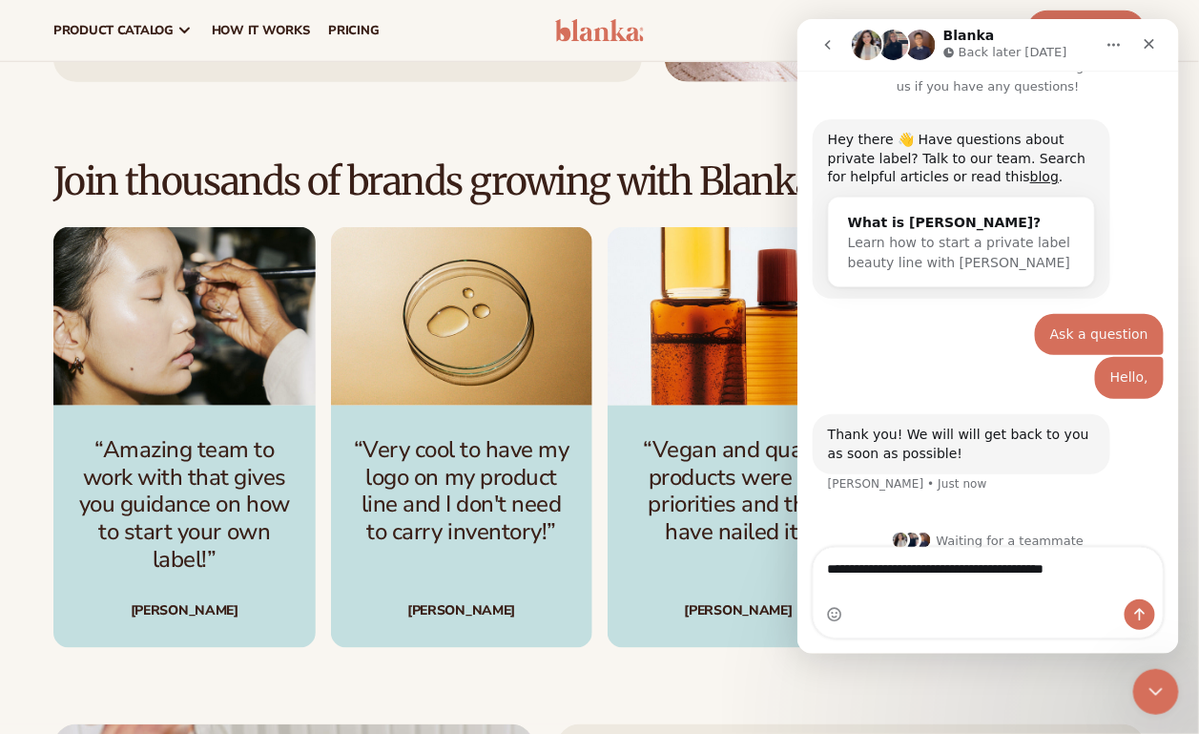
type textarea "**********"
click at [1148, 35] on icon "Close" at bounding box center [1148, 42] width 15 height 15
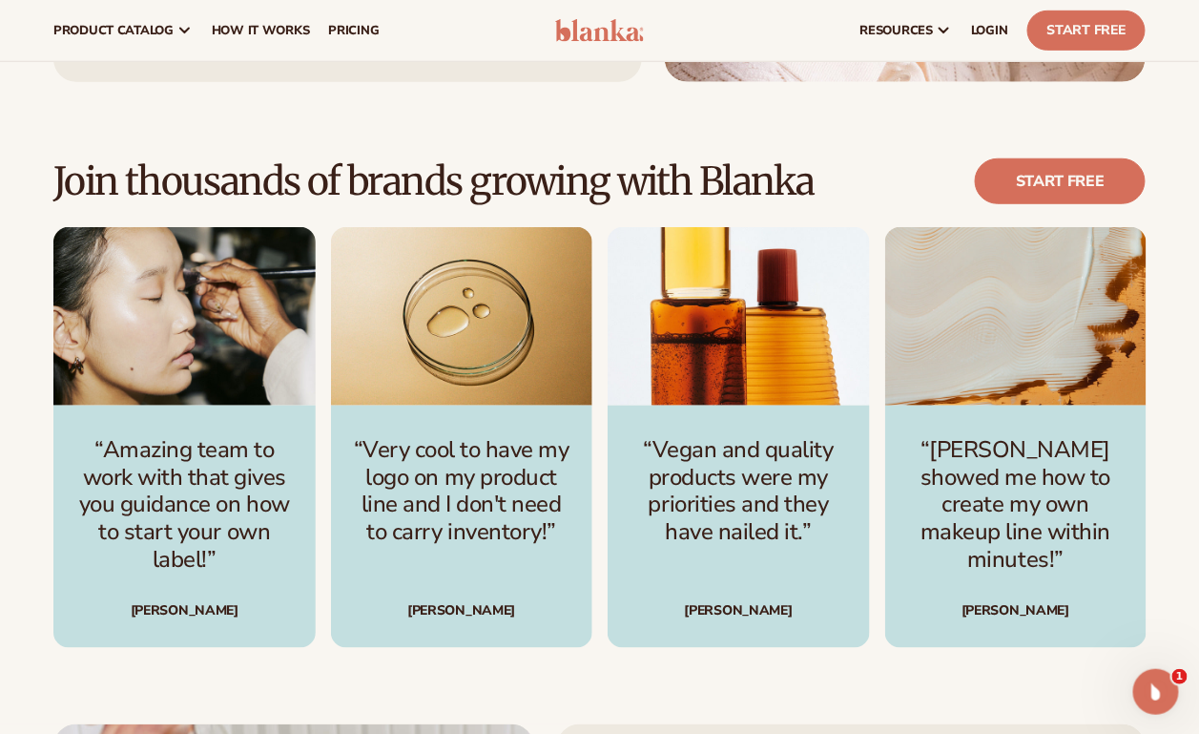
click at [1076, 158] on link "Start free" at bounding box center [1060, 181] width 171 height 46
